Goal: Information Seeking & Learning: Check status

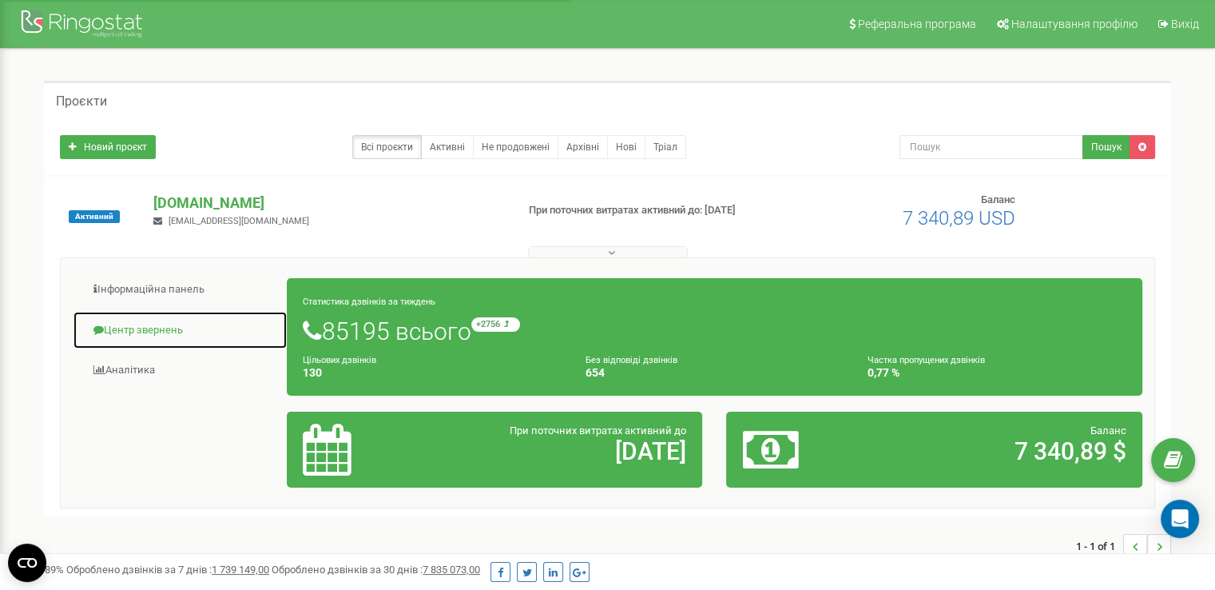
click at [159, 329] on link "Центр звернень" at bounding box center [180, 330] width 215 height 39
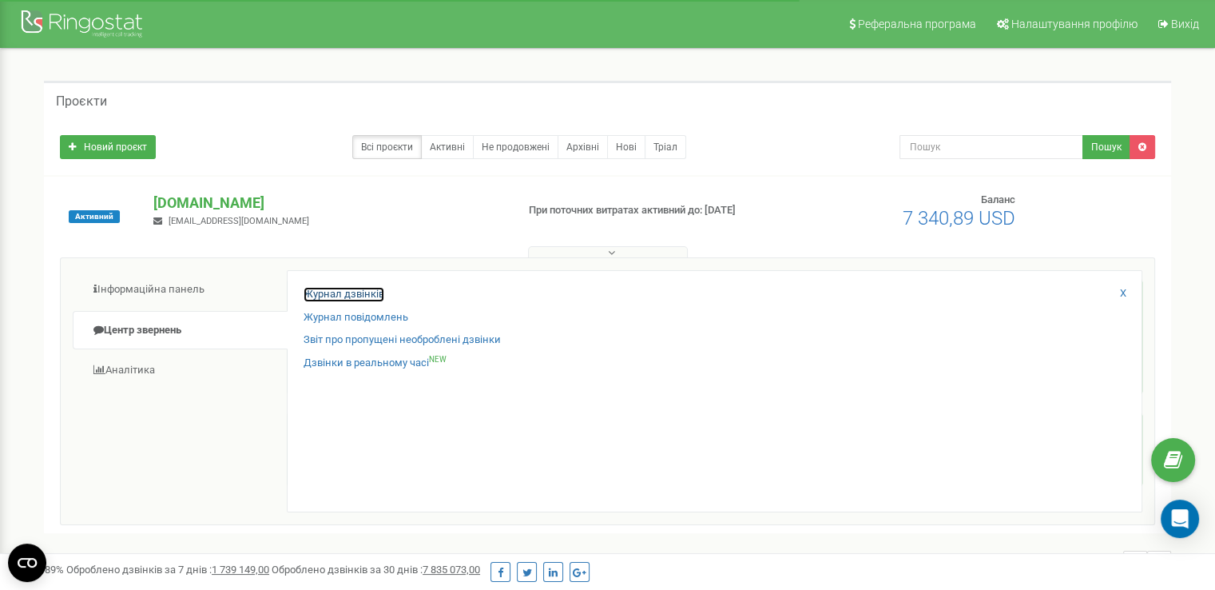
click at [342, 298] on link "Журнал дзвінків" at bounding box center [344, 294] width 81 height 15
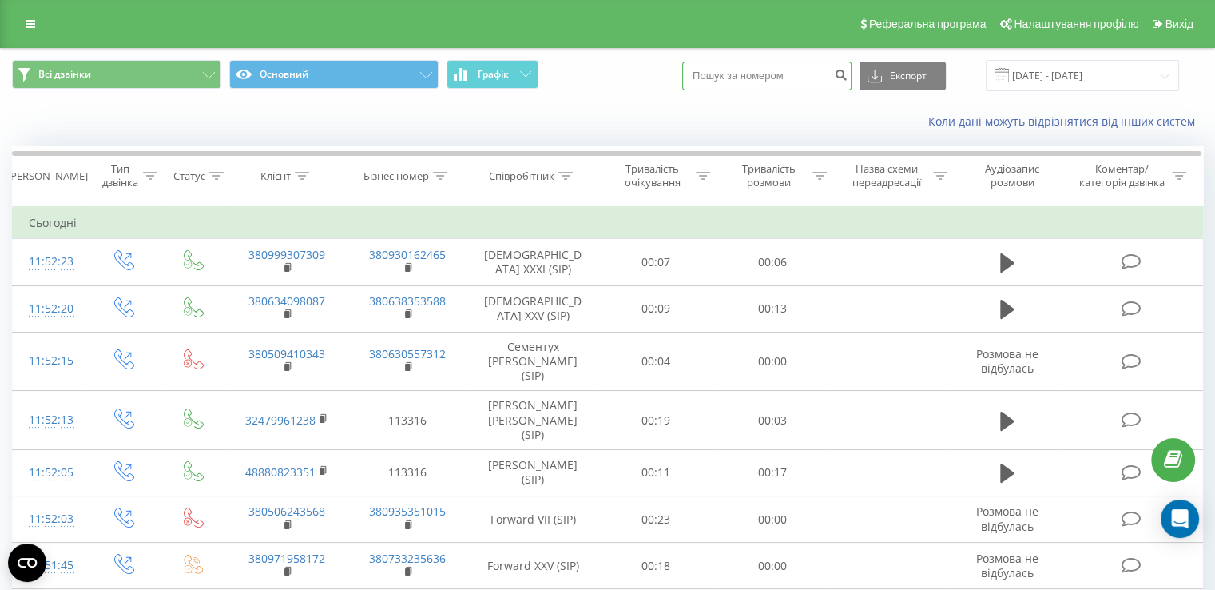
click at [757, 77] on input at bounding box center [766, 76] width 169 height 29
paste input "+380664312072"
click at [721, 81] on input "+380664312072" at bounding box center [766, 76] width 169 height 29
type input "380664312072"
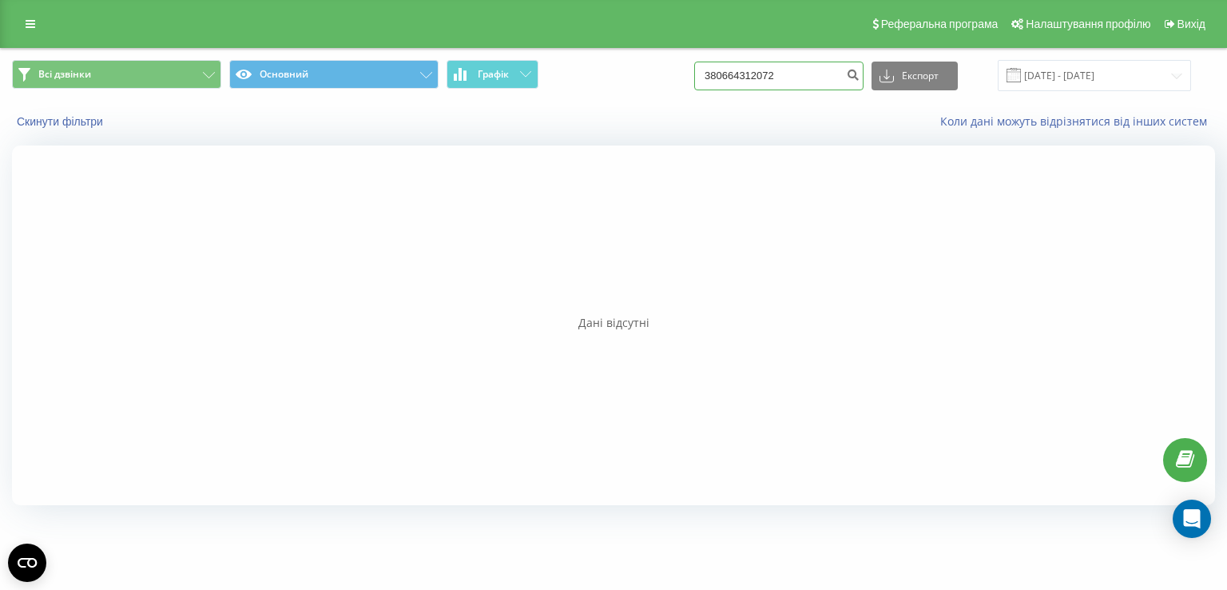
click at [809, 79] on input "380664312072" at bounding box center [778, 76] width 169 height 29
type input "380664312072"
click at [801, 74] on input "380664312072" at bounding box center [778, 76] width 169 height 29
type input "380664312072"
click at [729, 73] on input "380664312072" at bounding box center [778, 76] width 169 height 29
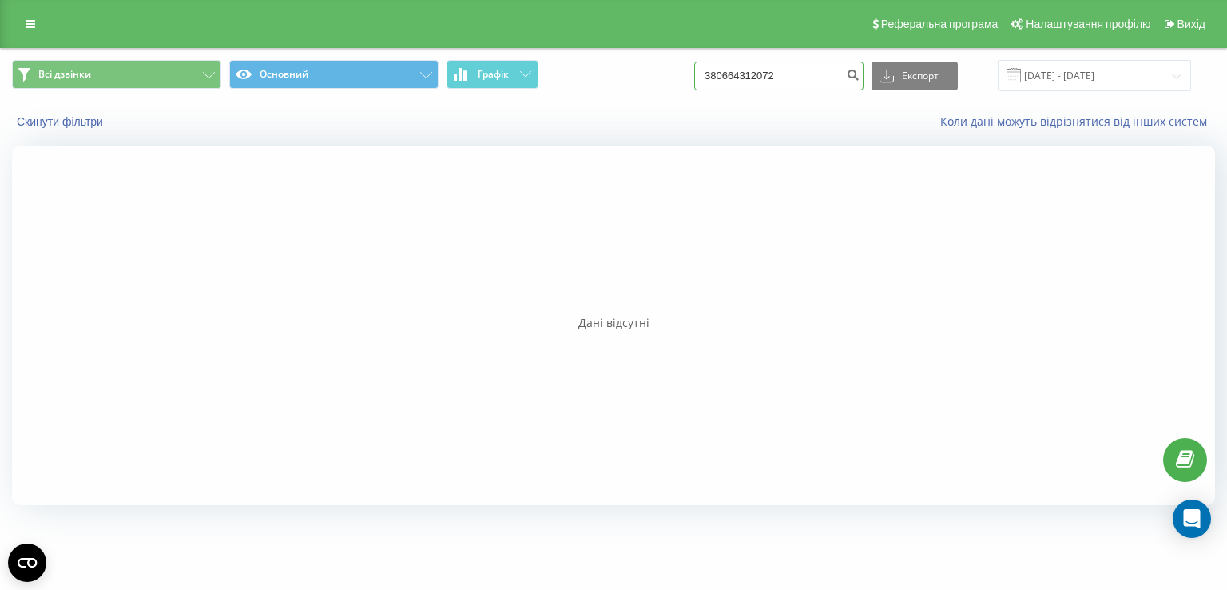
click at [825, 74] on input "380664312072" at bounding box center [778, 76] width 169 height 29
type input "380664312072"
click at [153, 72] on button "Всі дзвінки" at bounding box center [116, 74] width 209 height 29
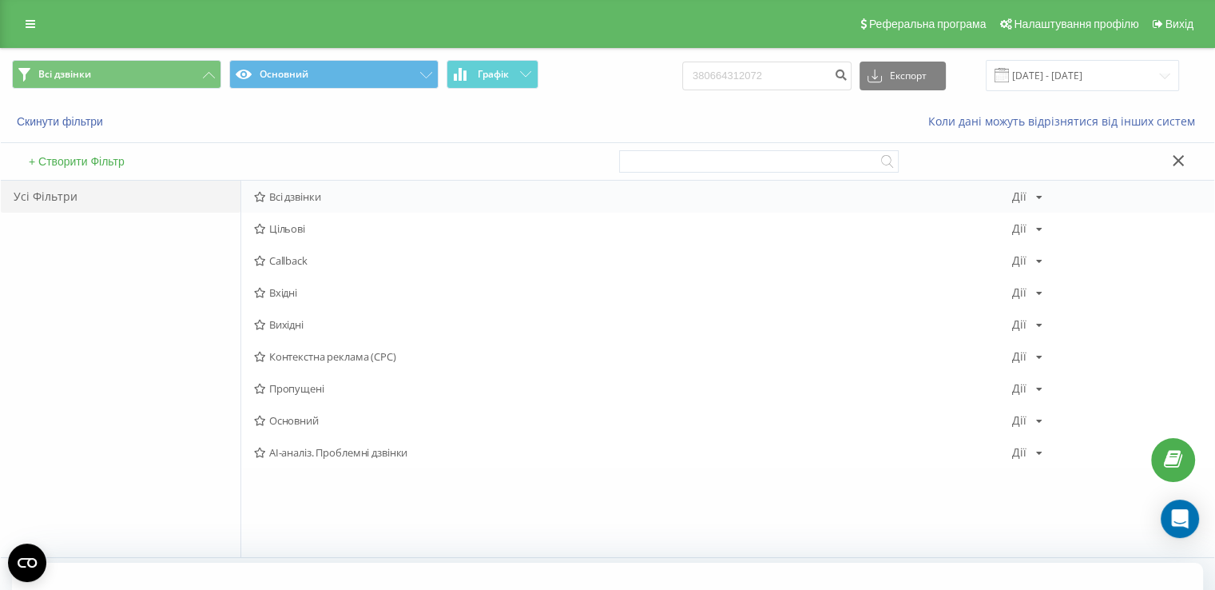
click at [276, 191] on span "Всі дзвінки" at bounding box center [633, 196] width 758 height 11
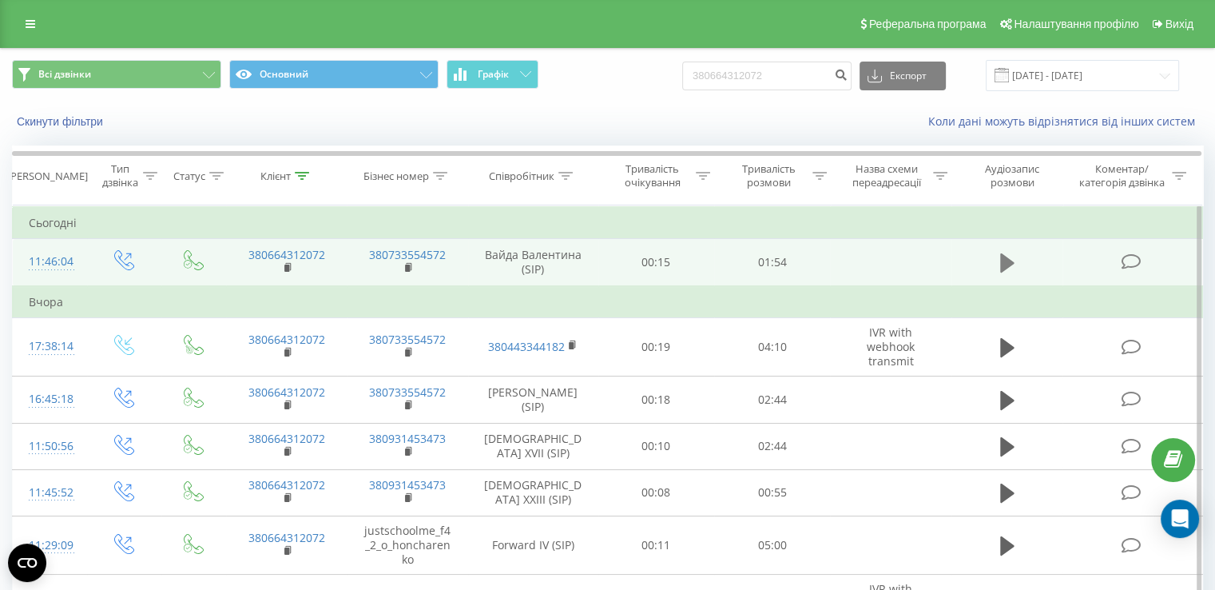
click at [1009, 260] on icon at bounding box center [1007, 262] width 14 height 19
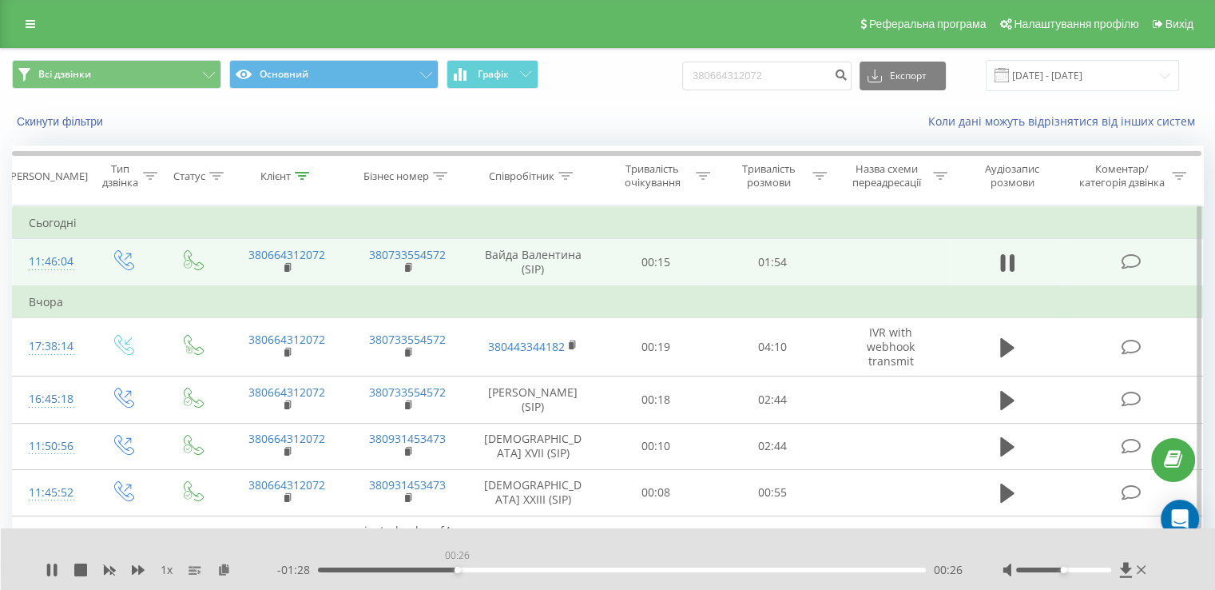
click at [457, 568] on div "00:26" at bounding box center [622, 569] width 608 height 5
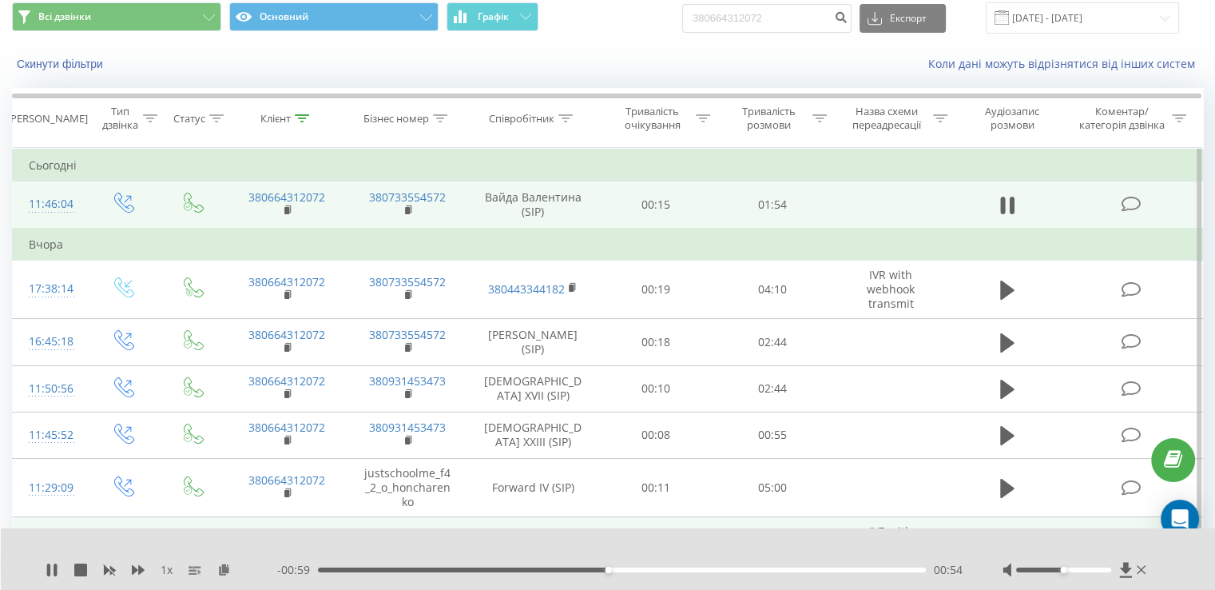
scroll to position [80, 0]
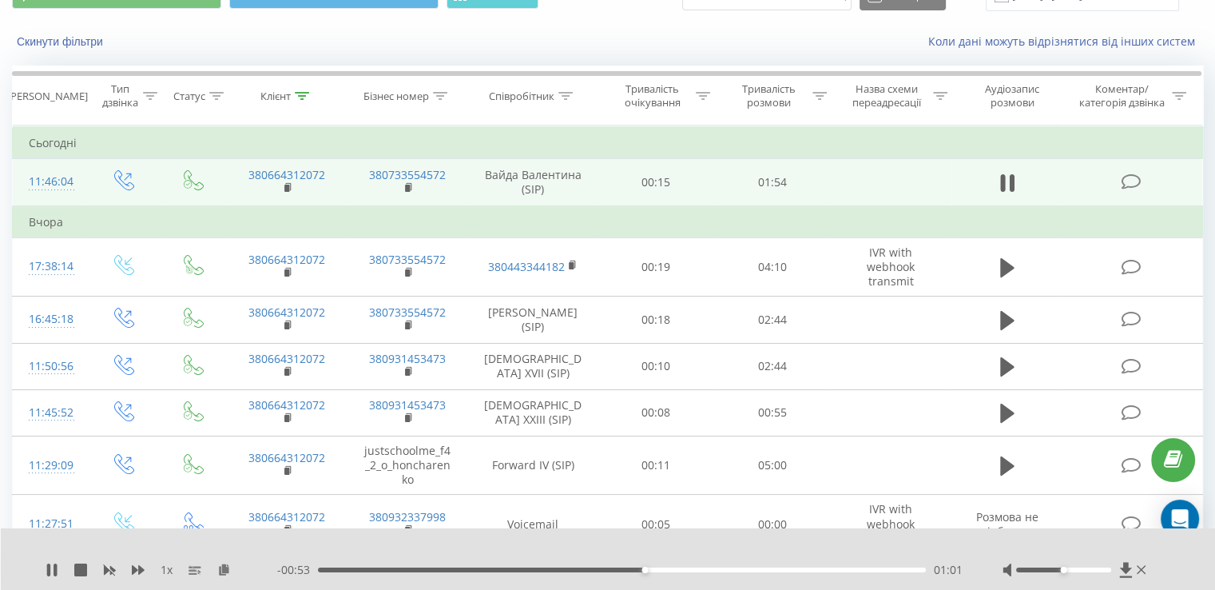
click at [688, 570] on div "01:01" at bounding box center [622, 569] width 608 height 5
click at [51, 566] on icon at bounding box center [52, 569] width 13 height 13
